Goal: Find specific page/section: Find specific page/section

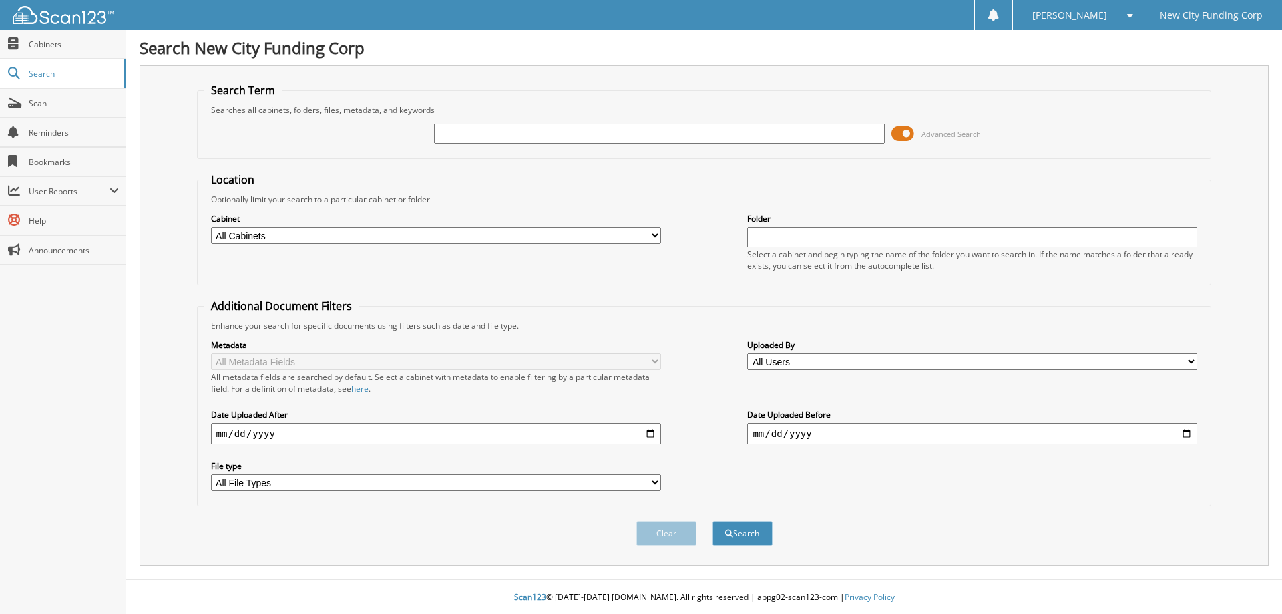
click at [477, 133] on input "text" at bounding box center [659, 134] width 450 height 20
type input "348011"
click at [712, 521] on button "Search" at bounding box center [742, 533] width 60 height 25
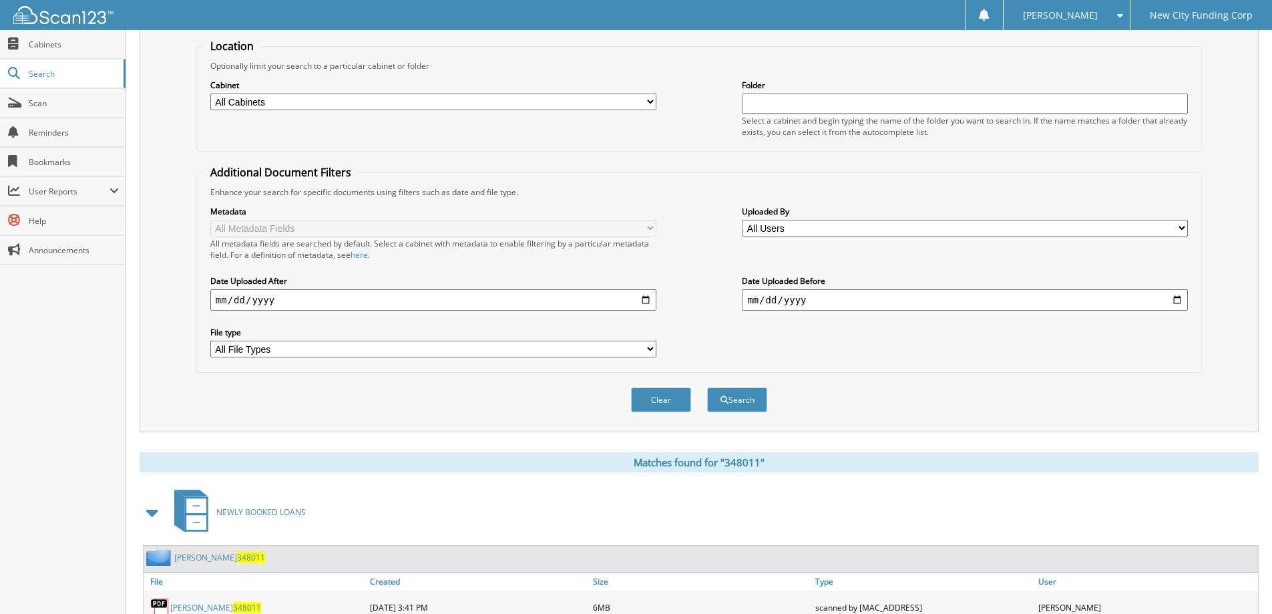
scroll to position [207, 0]
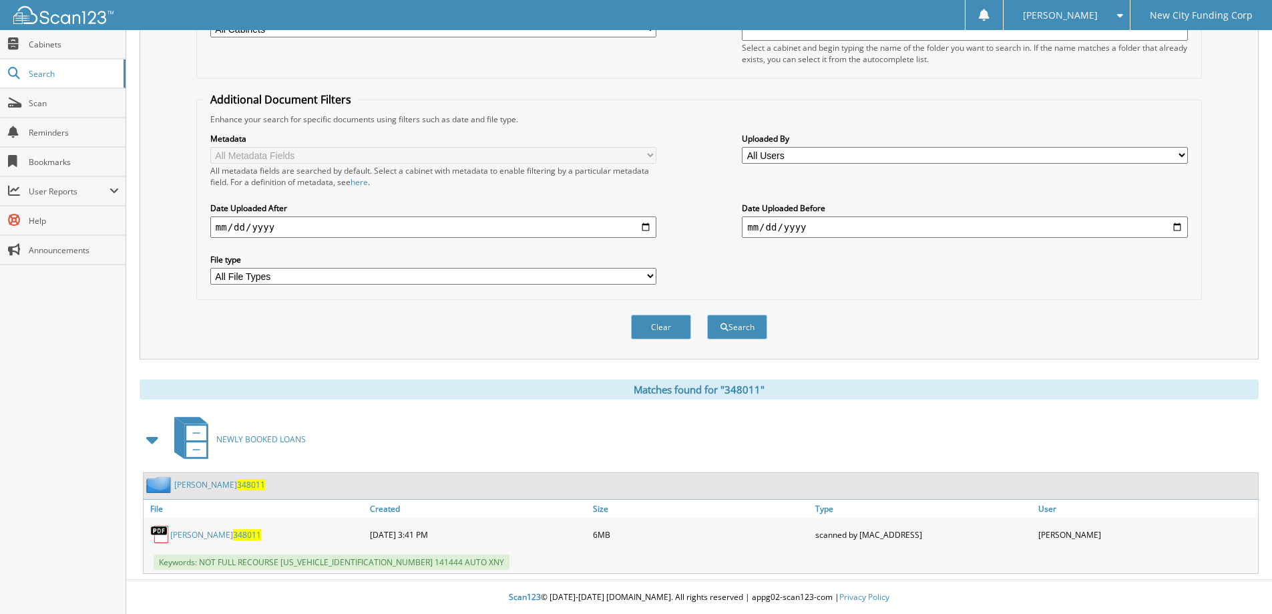
click at [190, 535] on link "[PERSON_NAME] 348011" at bounding box center [215, 534] width 91 height 11
click at [895, 343] on div "Clear Search" at bounding box center [698, 327] width 1005 height 54
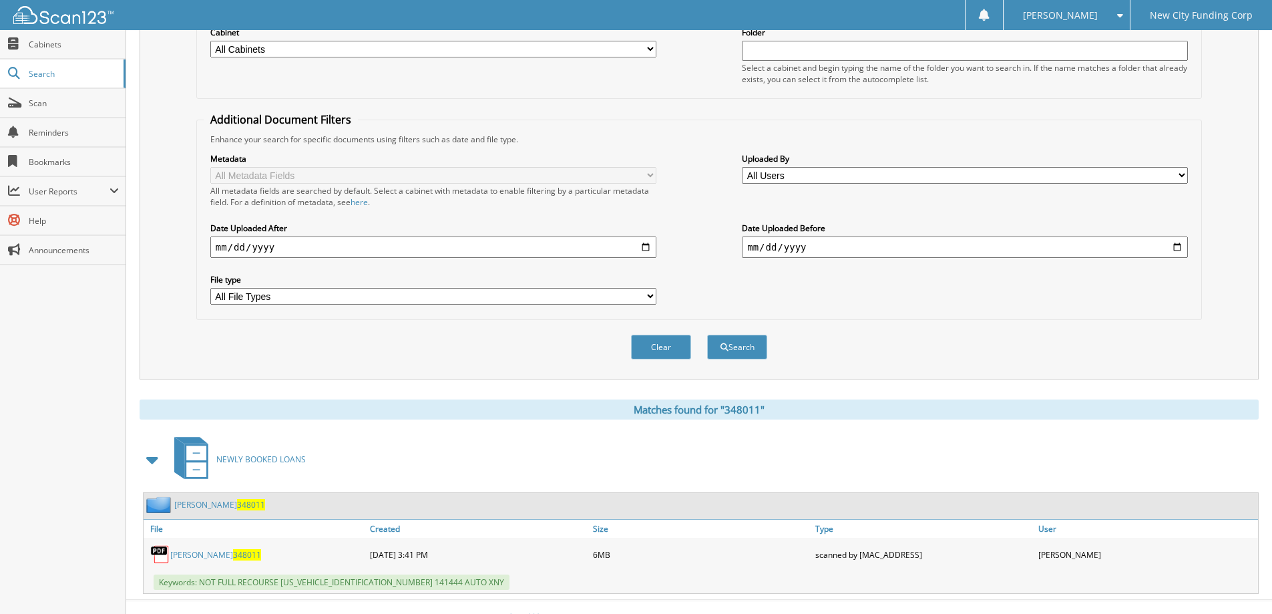
scroll to position [0, 0]
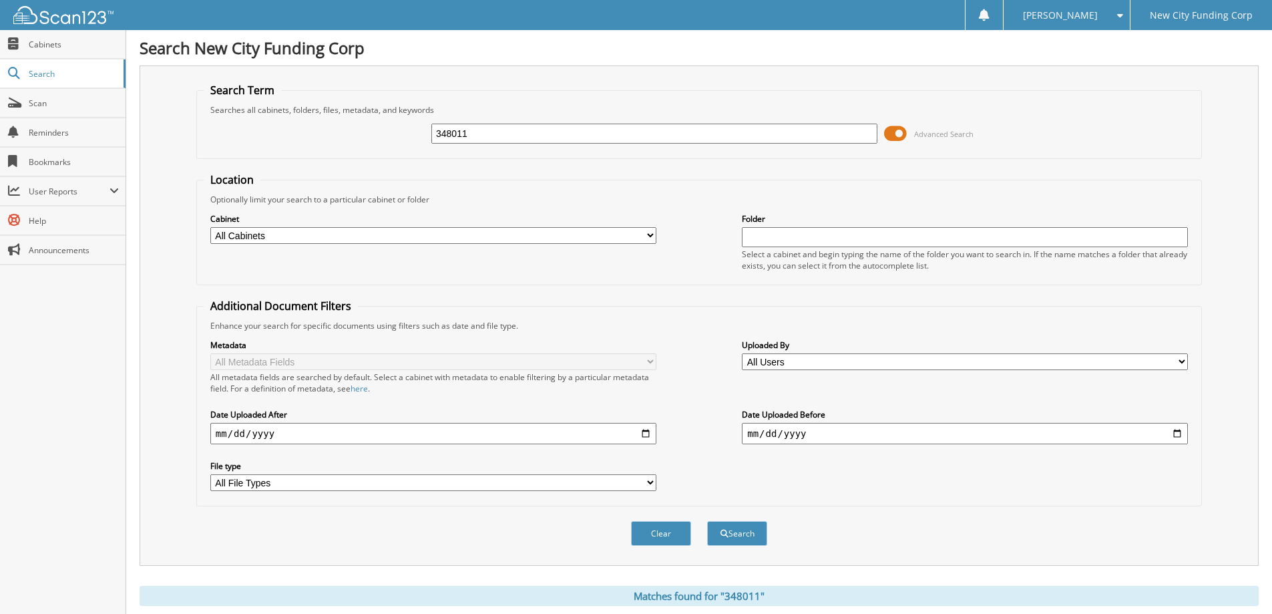
drag, startPoint x: 479, startPoint y: 129, endPoint x: 422, endPoint y: 130, distance: 57.4
click at [422, 130] on div "348011 Advanced Search" at bounding box center [699, 133] width 991 height 36
type input "334803"
click at [707, 521] on button "Search" at bounding box center [737, 533] width 60 height 25
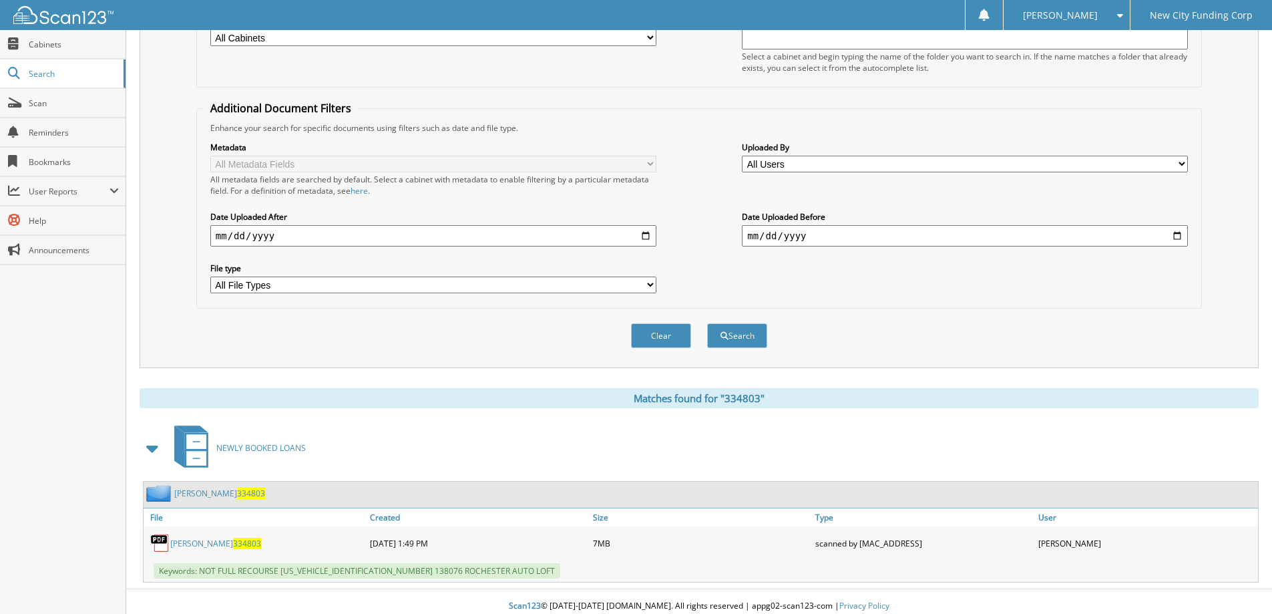
scroll to position [207, 0]
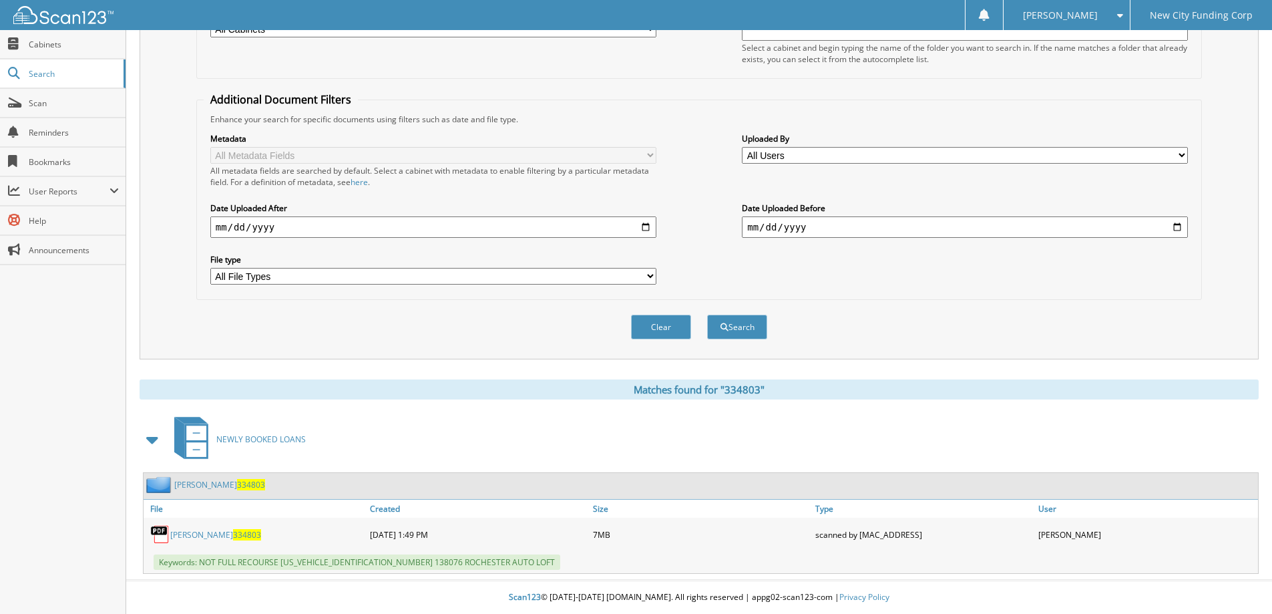
click at [235, 531] on link "MARQUETTE LOYD 334803" at bounding box center [215, 534] width 91 height 11
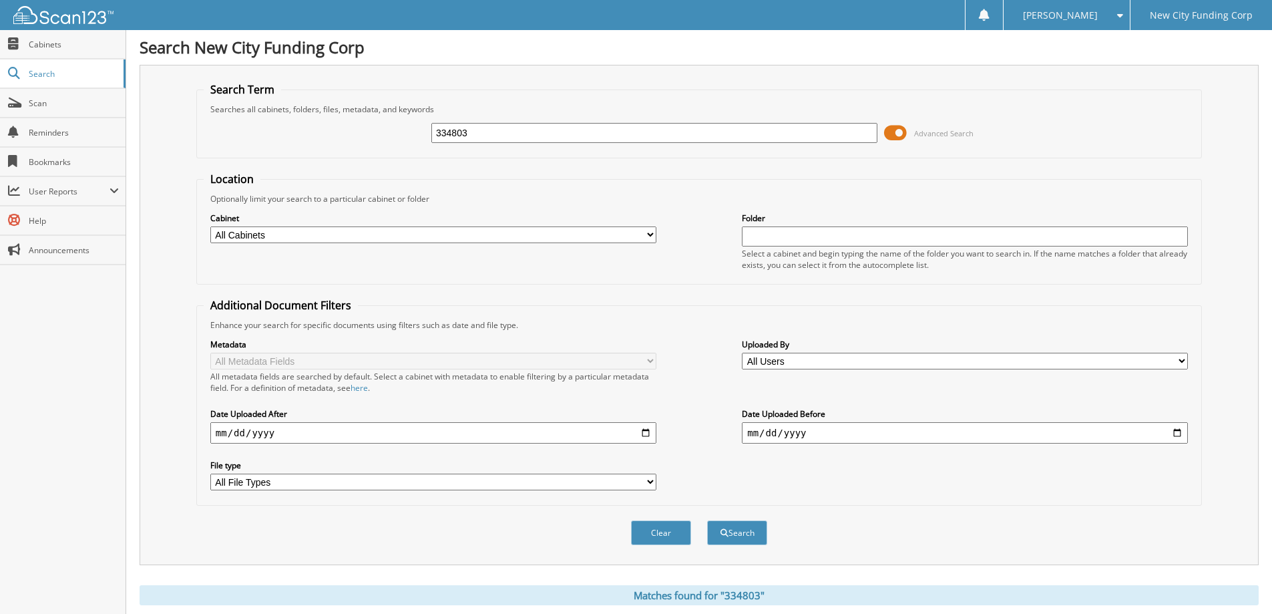
scroll to position [0, 0]
drag, startPoint x: 481, startPoint y: 137, endPoint x: 359, endPoint y: 132, distance: 122.3
click at [359, 132] on div "334803 Advanced Search" at bounding box center [699, 133] width 991 height 36
type input "371511"
click at [707, 521] on button "Search" at bounding box center [737, 533] width 60 height 25
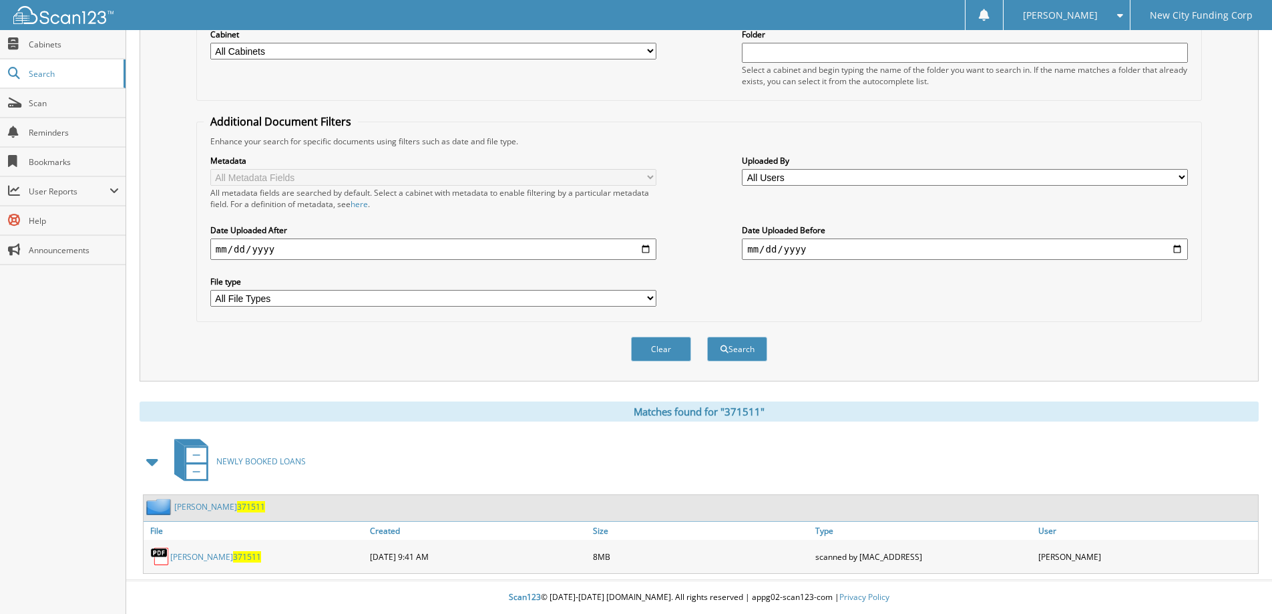
click at [180, 560] on link "[PERSON_NAME] 371511" at bounding box center [215, 556] width 91 height 11
